Goal: Information Seeking & Learning: Learn about a topic

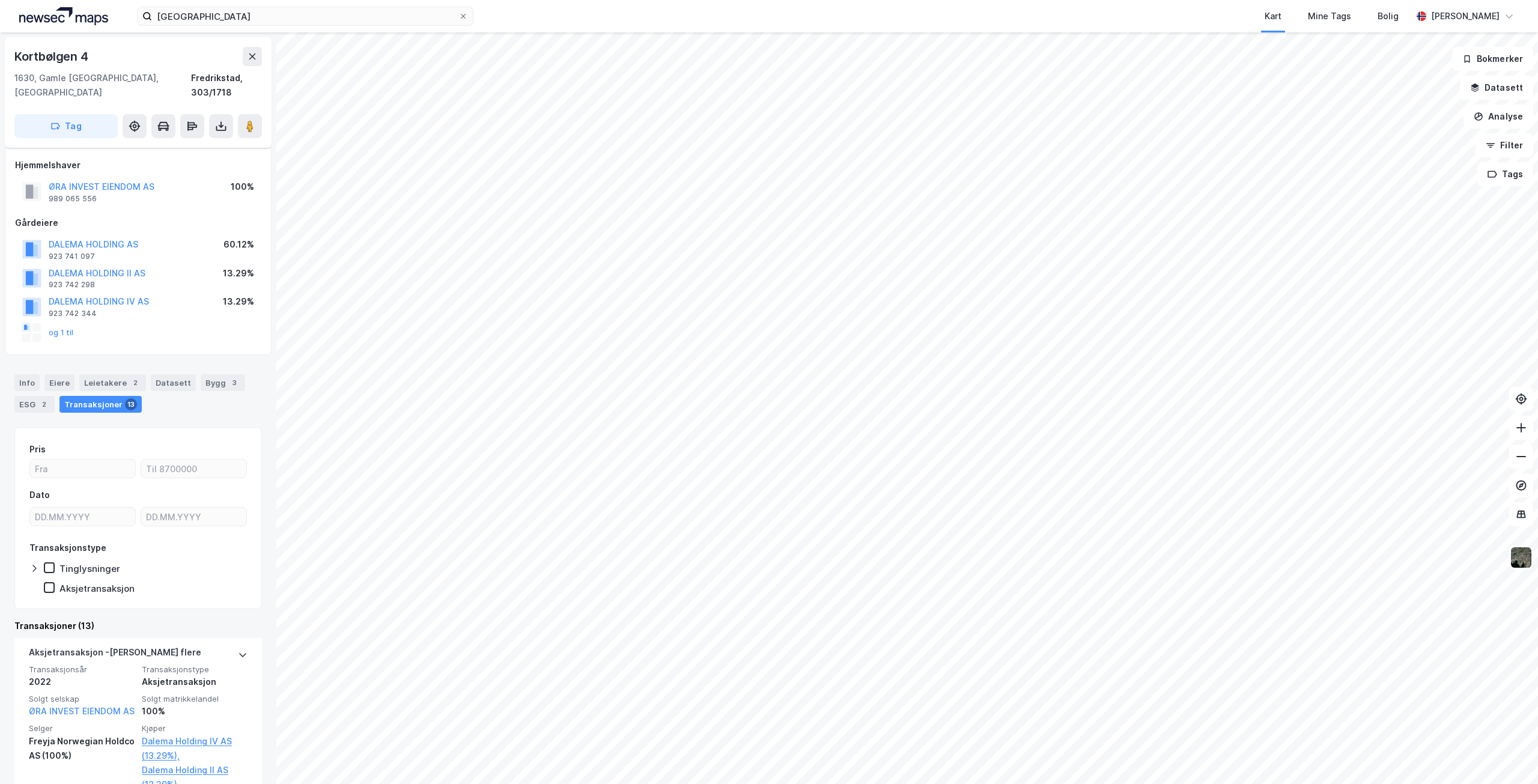
scroll to position [210, 0]
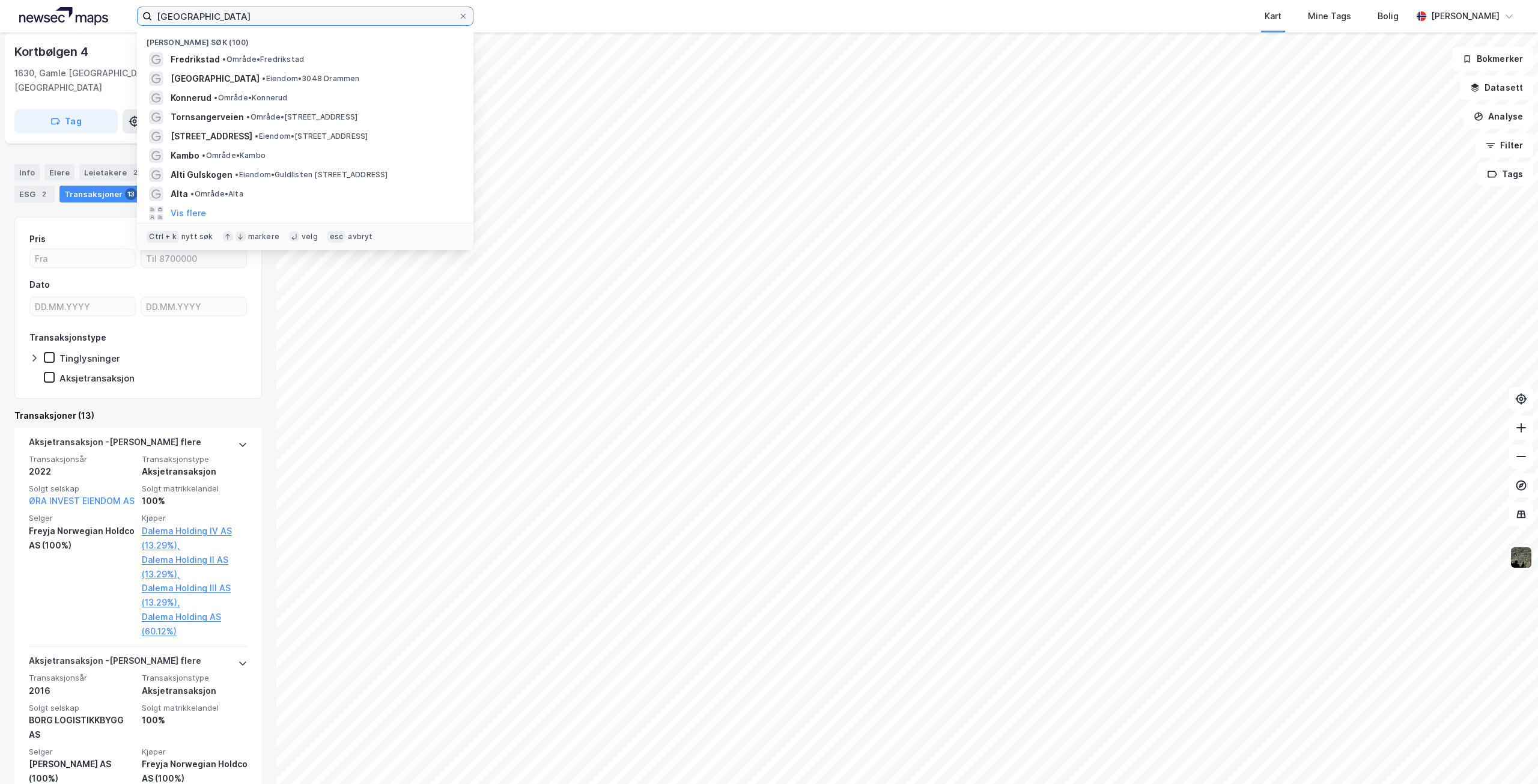
click at [256, 14] on input "[GEOGRAPHIC_DATA]" at bounding box center [306, 16] width 306 height 18
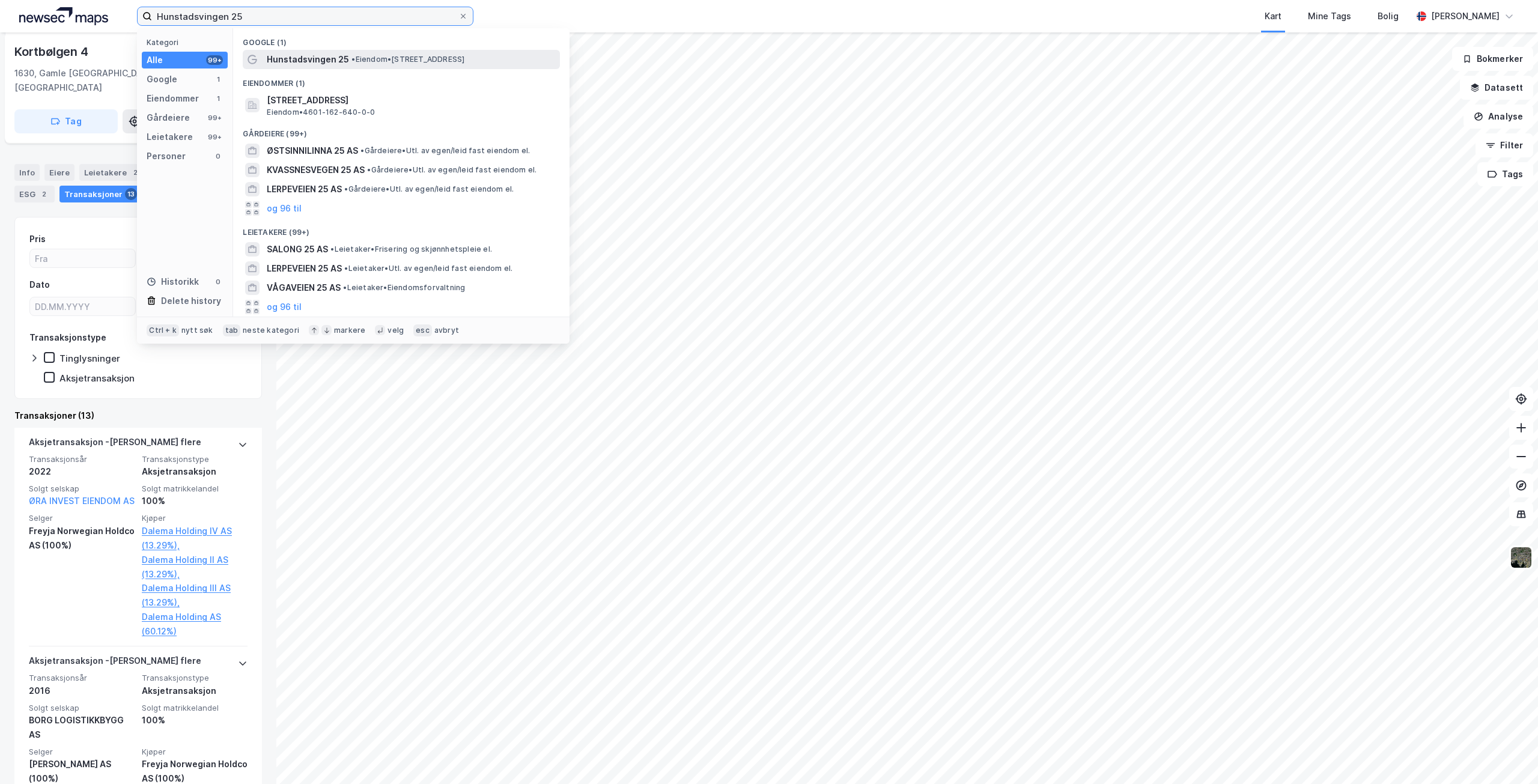
type input "Hunstadsvingen 25"
click at [353, 59] on span "•" at bounding box center [353, 60] width 4 height 9
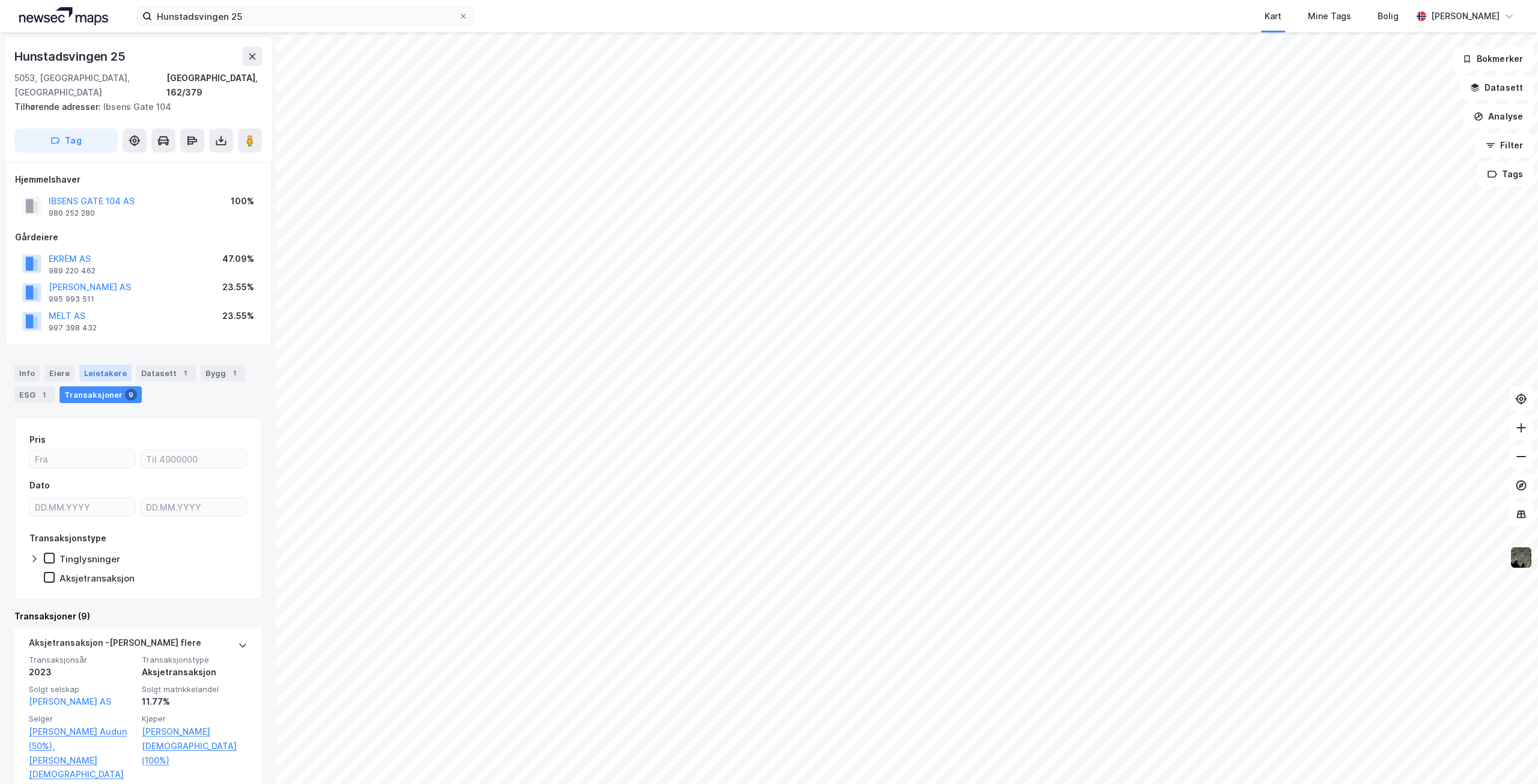
click at [94, 364] on div "Leietakere" at bounding box center [105, 373] width 52 height 17
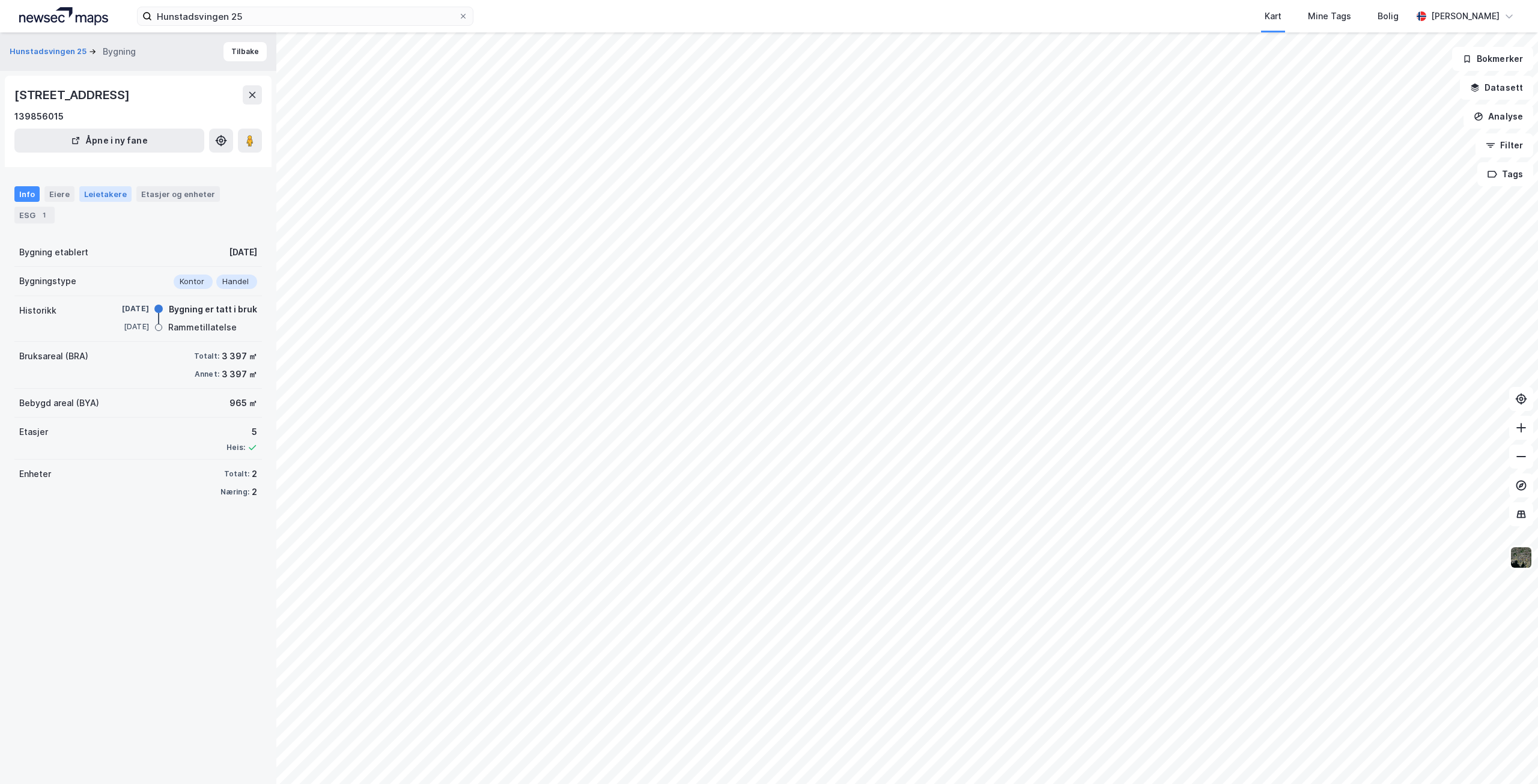
click at [99, 192] on div "Leietakere" at bounding box center [105, 194] width 52 height 16
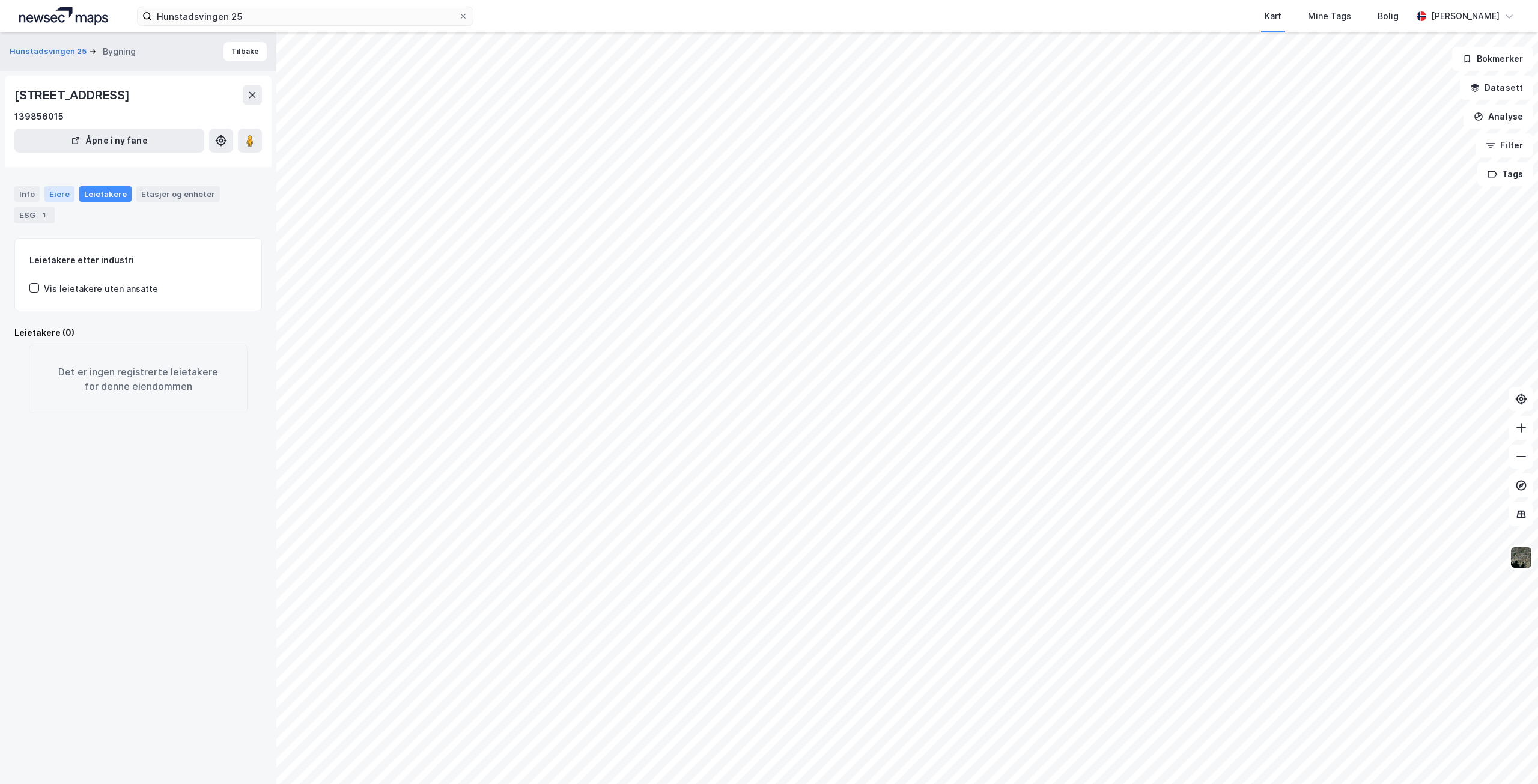
click at [57, 196] on div "Eiere" at bounding box center [60, 194] width 30 height 16
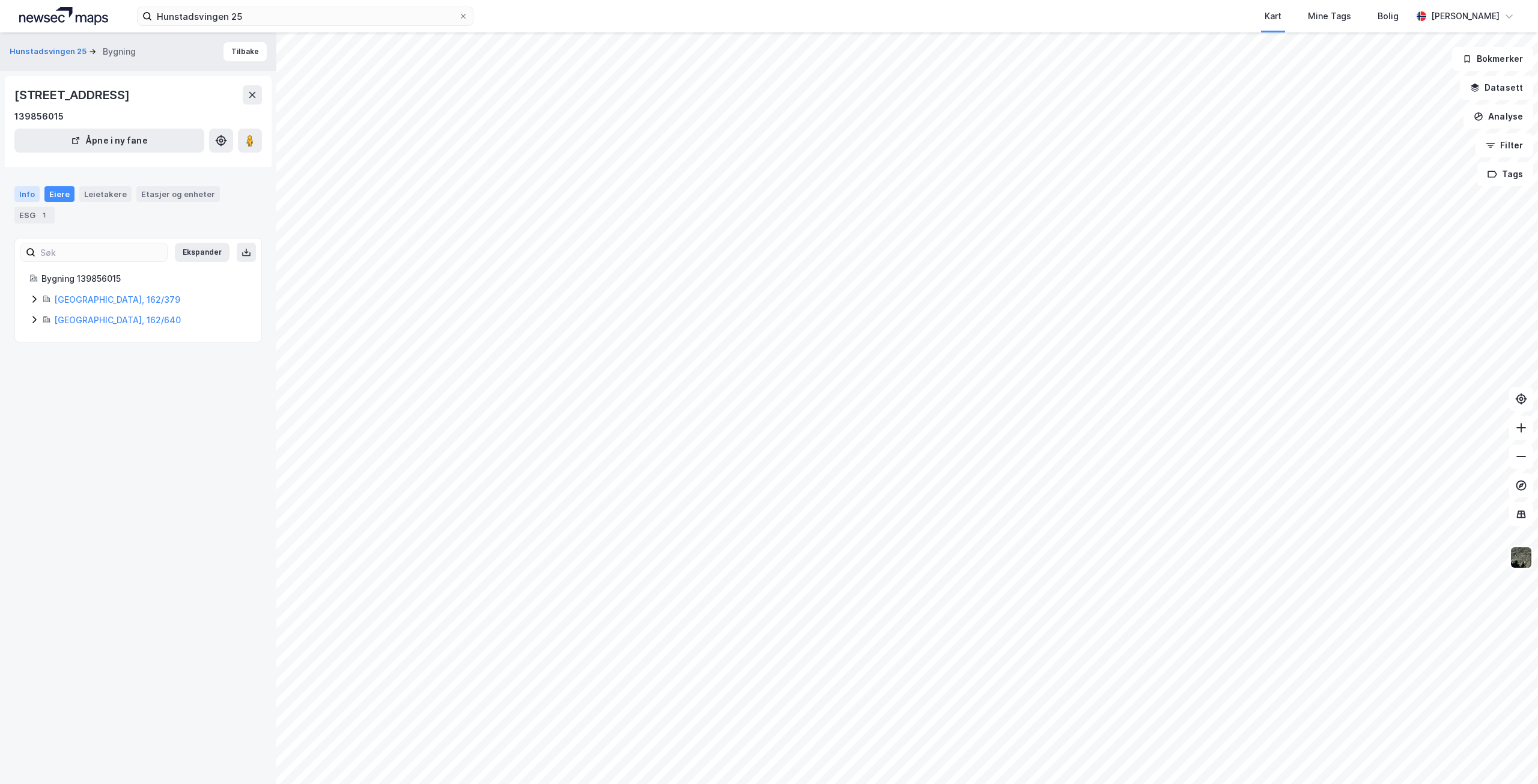
click at [23, 190] on div "Info" at bounding box center [26, 194] width 26 height 16
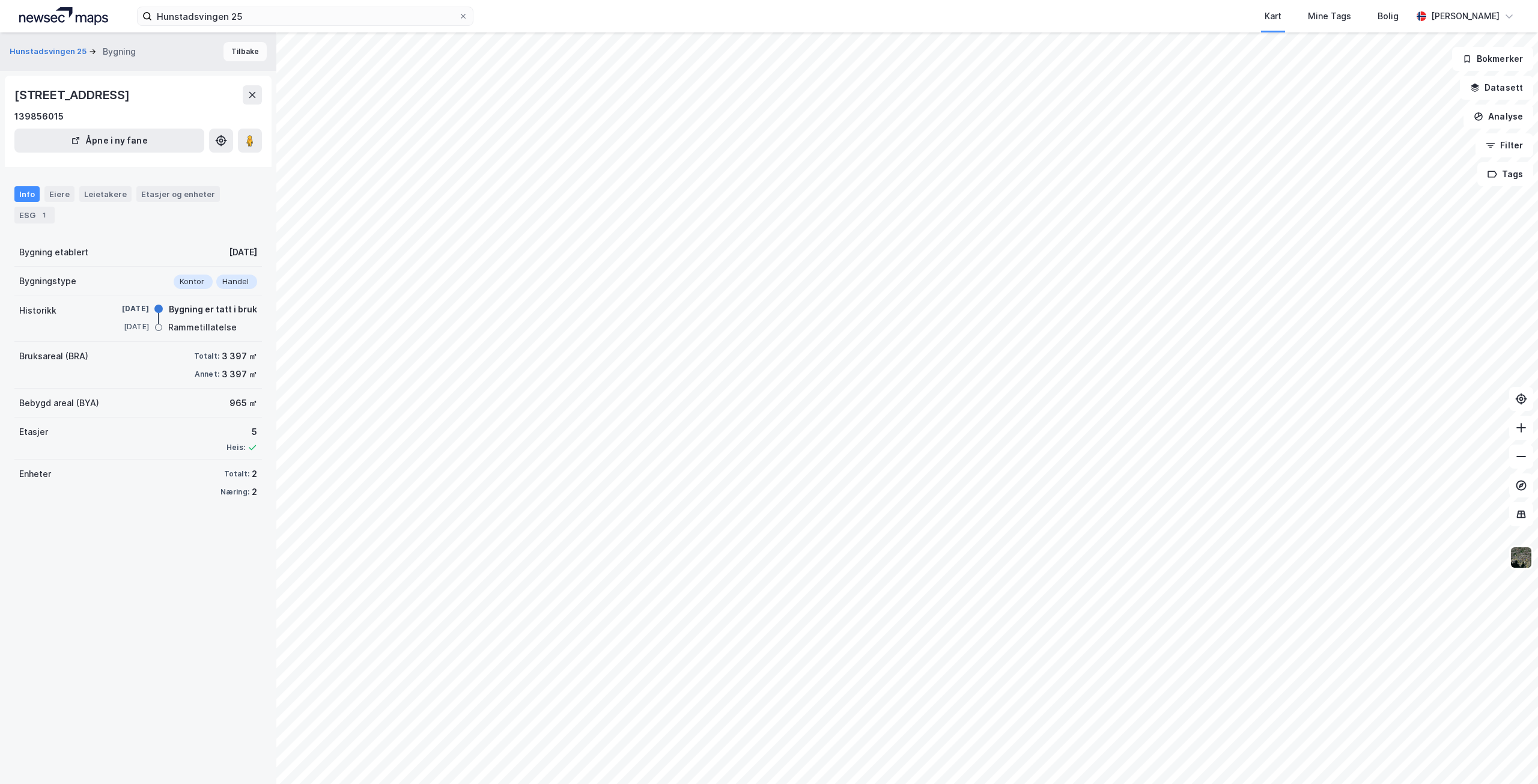
click at [243, 52] on button "Tilbake" at bounding box center [245, 51] width 44 height 19
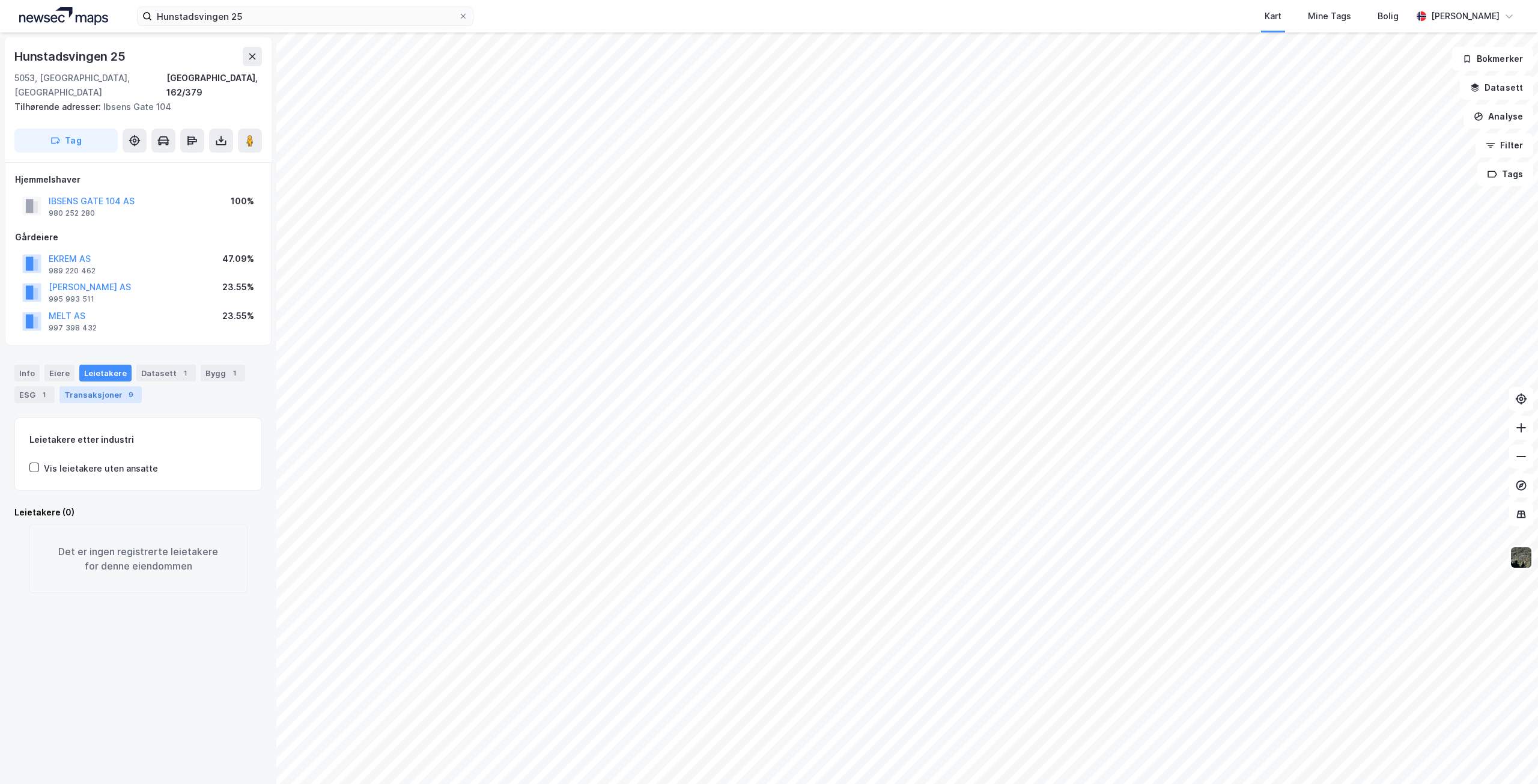
click at [96, 386] on div "Transaksjoner 9" at bounding box center [100, 394] width 82 height 17
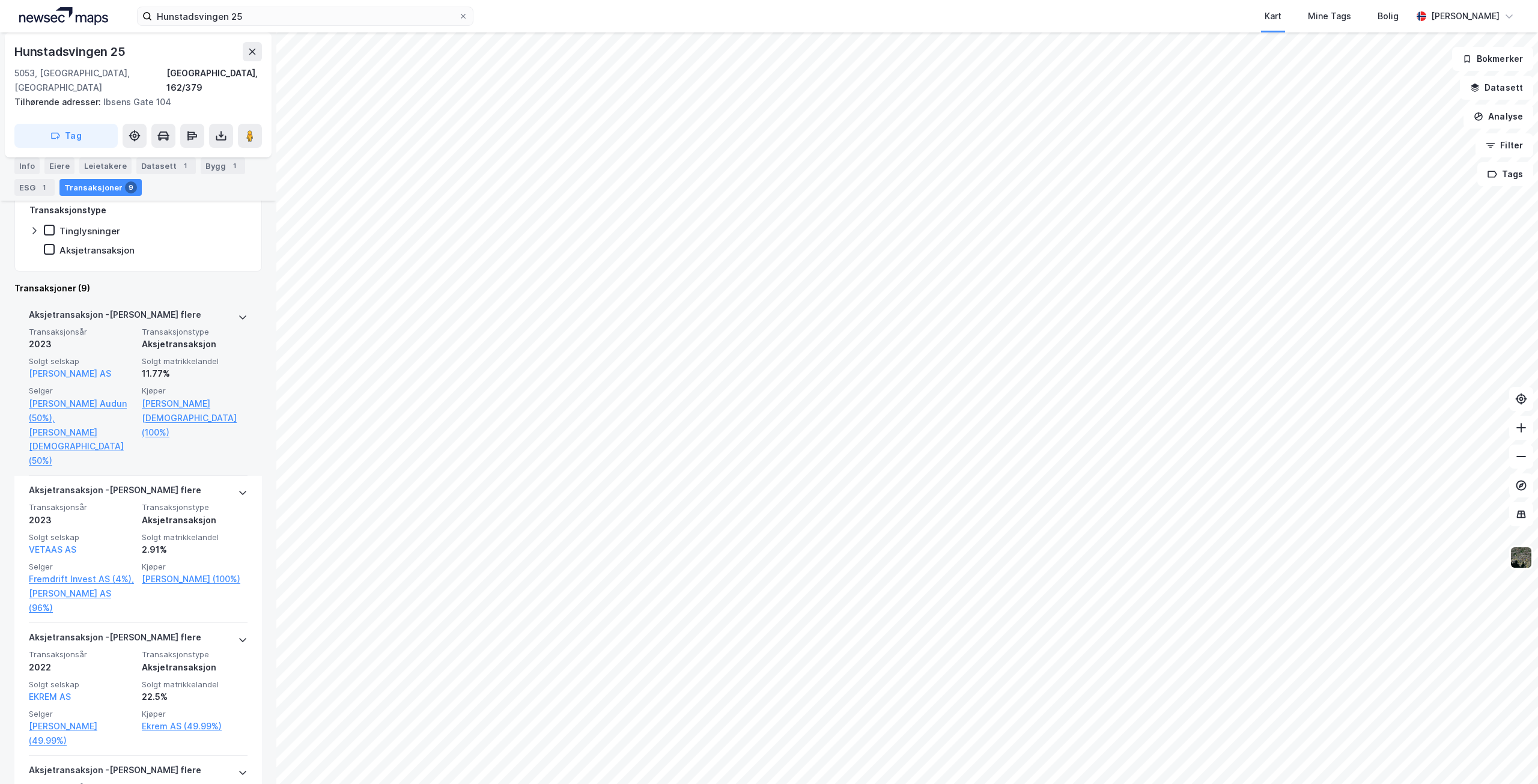
scroll to position [330, 0]
